Goal: Check status: Check status

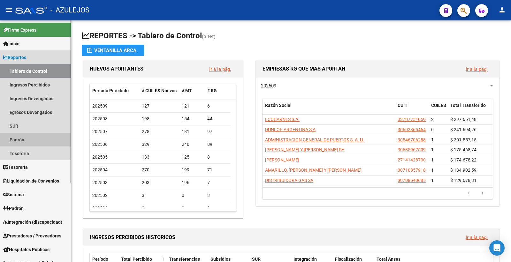
click at [31, 138] on link "Padrón" at bounding box center [35, 140] width 71 height 14
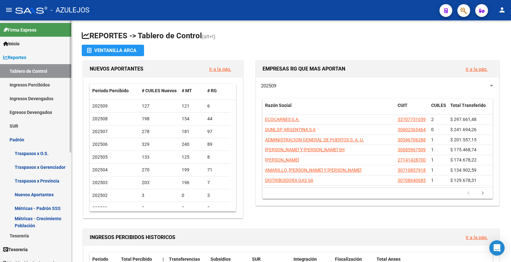
click at [31, 138] on link "Padrón" at bounding box center [35, 140] width 71 height 14
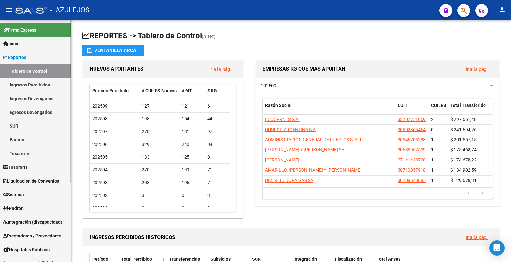
click at [28, 210] on link "Padrón" at bounding box center [35, 208] width 71 height 14
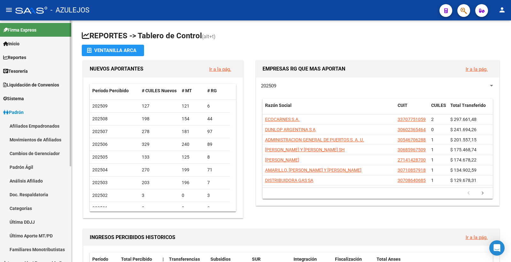
click at [42, 180] on link "Análisis Afiliado" at bounding box center [35, 181] width 71 height 14
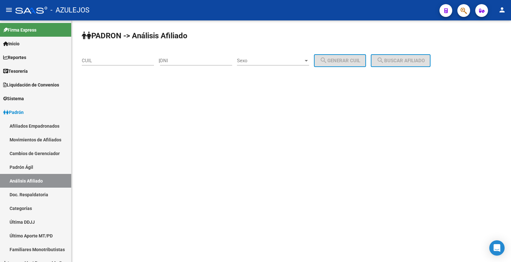
click at [182, 61] on input "DNI" at bounding box center [196, 61] width 72 height 6
drag, startPoint x: 102, startPoint y: 60, endPoint x: 129, endPoint y: 76, distance: 31.2
click at [102, 60] on input "CUIL" at bounding box center [118, 61] width 72 height 6
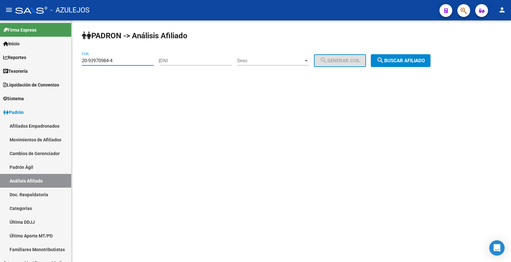
type input "20-93970984-4"
click at [407, 64] on button "search Buscar afiliado" at bounding box center [400, 60] width 60 height 13
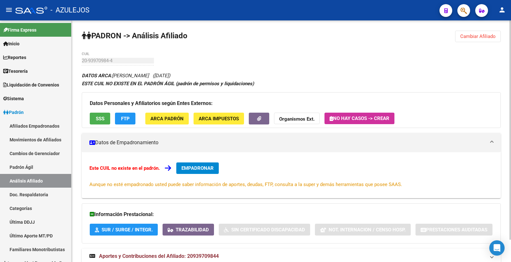
click at [97, 118] on span "SSS" at bounding box center [100, 119] width 9 height 6
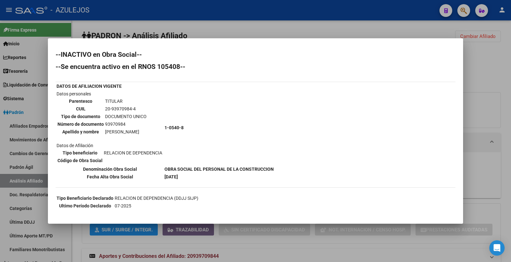
click at [271, 27] on div at bounding box center [255, 131] width 511 height 262
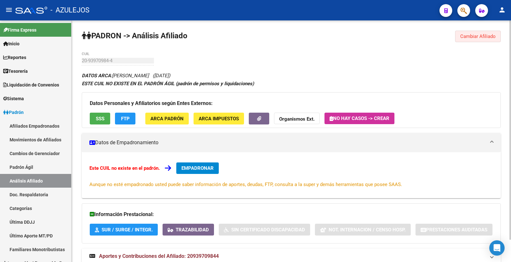
click at [467, 39] on button "Cambiar Afiliado" at bounding box center [478, 36] width 46 height 11
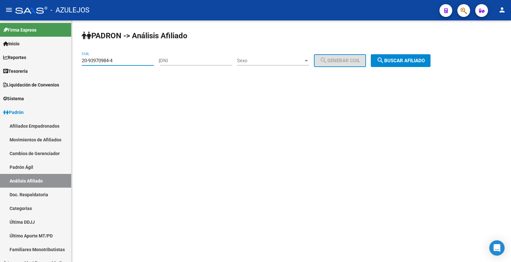
drag, startPoint x: 120, startPoint y: 60, endPoint x: 81, endPoint y: 59, distance: 39.3
click at [81, 59] on div "PADRON -> Análisis Afiliado 20-93970984-4 CUIL | DNI Sexo Sexo search Generar C…" at bounding box center [290, 53] width 439 height 67
type input "20-96079019-8"
click at [430, 60] on button "search Buscar afiliado" at bounding box center [400, 60] width 60 height 13
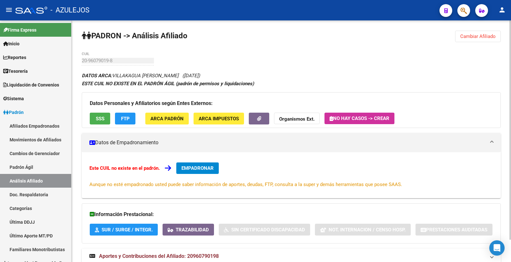
click at [103, 117] on span "SSS" at bounding box center [100, 119] width 9 height 6
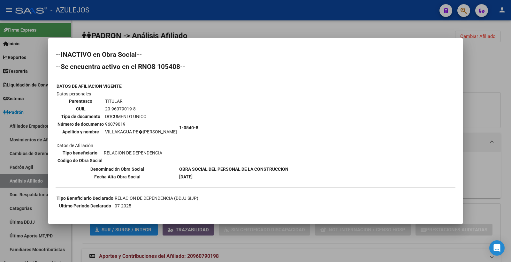
click at [279, 33] on div at bounding box center [255, 131] width 511 height 262
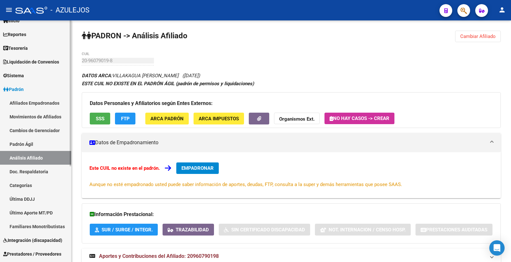
scroll to position [71, 0]
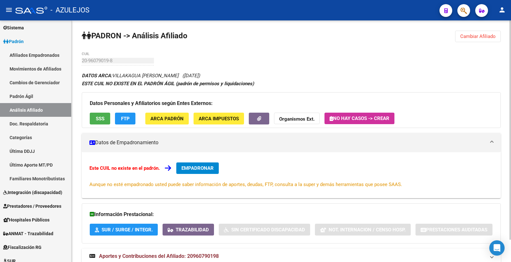
click at [98, 119] on span "SSS" at bounding box center [100, 119] width 9 height 6
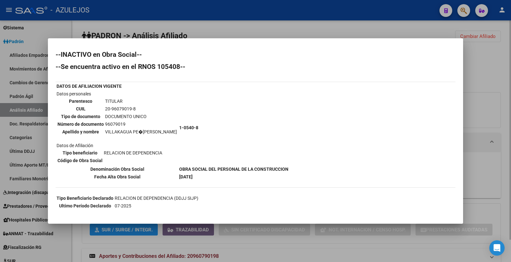
click at [226, 29] on div at bounding box center [255, 131] width 511 height 262
